Goal: Task Accomplishment & Management: Complete application form

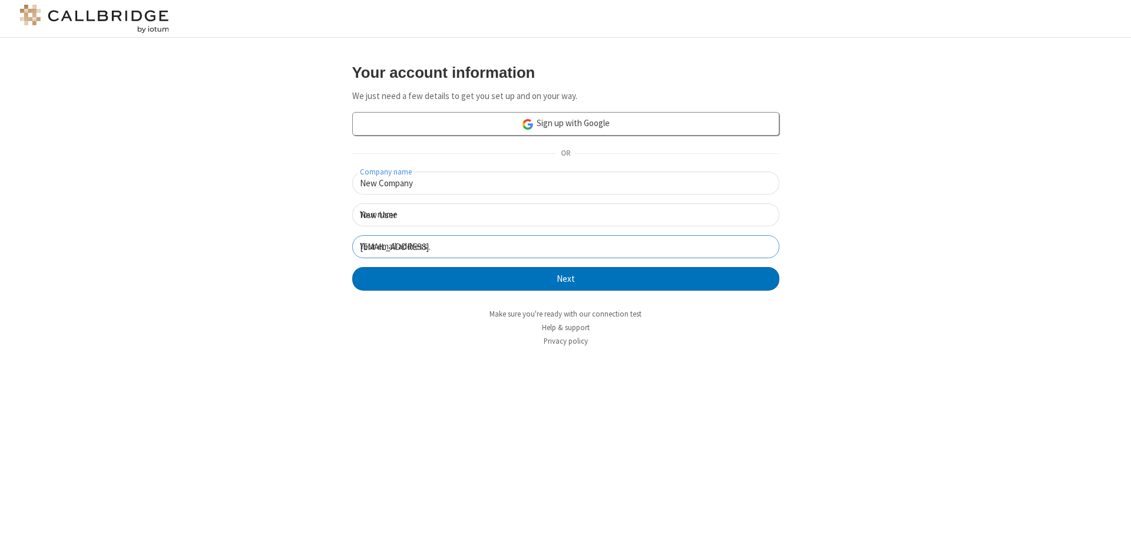
click button "Next" at bounding box center [565, 279] width 427 height 24
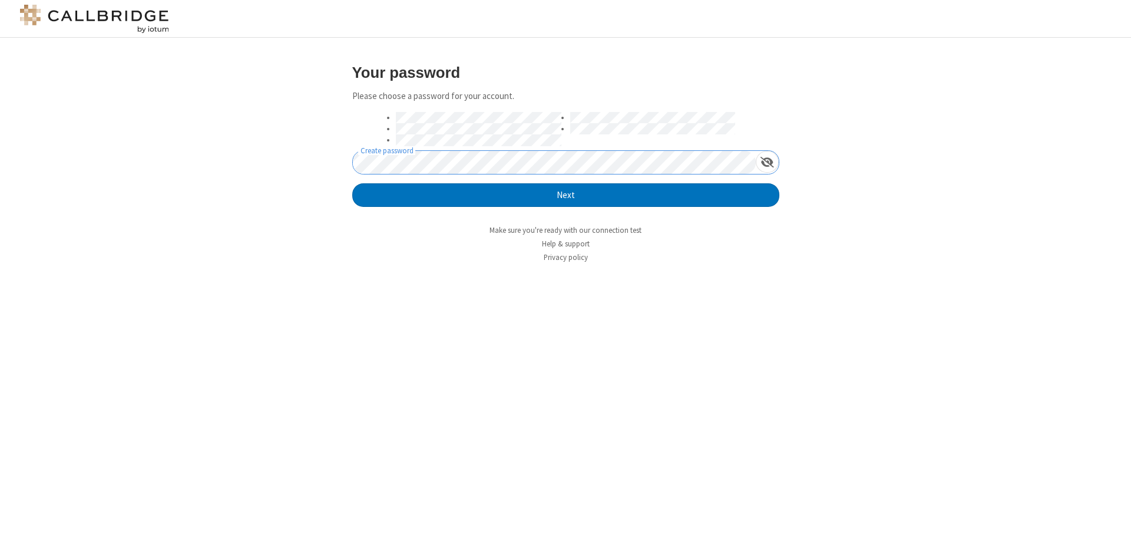
click button "Next" at bounding box center [565, 195] width 427 height 24
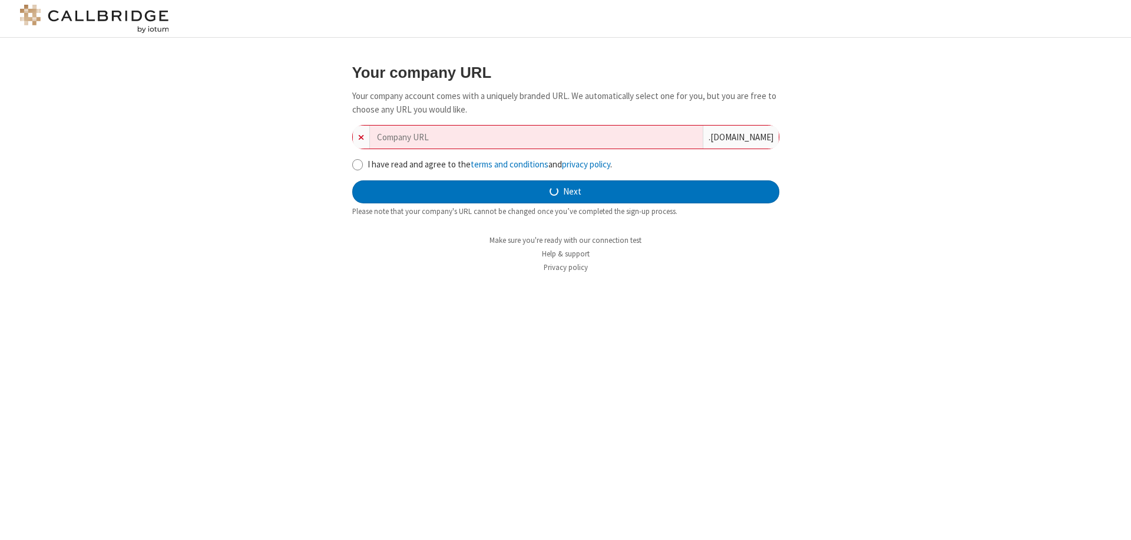
type input "new-company-local-area-network-49488"
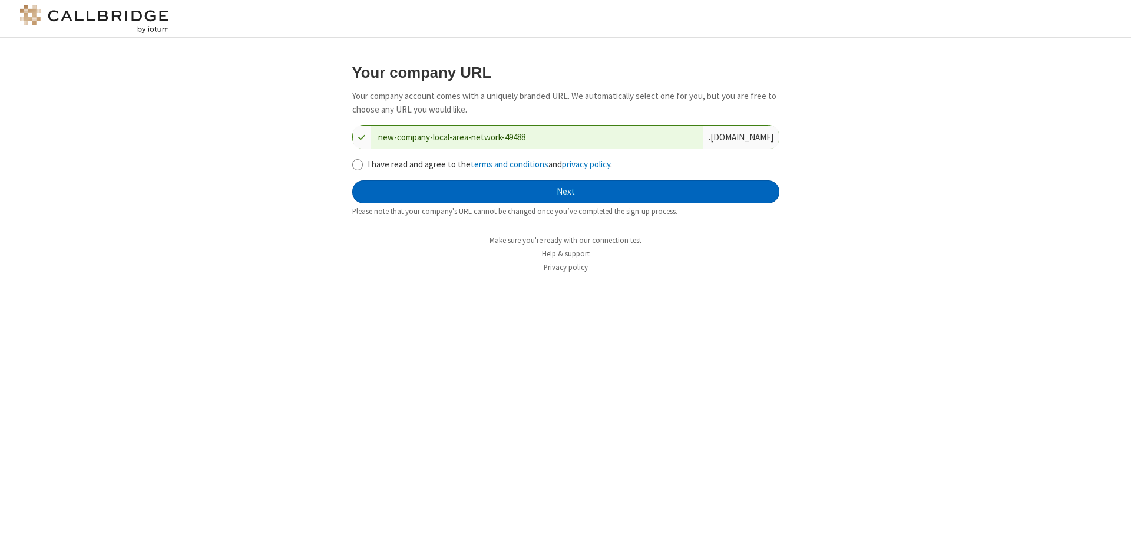
click at [566, 192] on button "Next" at bounding box center [565, 192] width 427 height 24
